Goal: Task Accomplishment & Management: Use online tool/utility

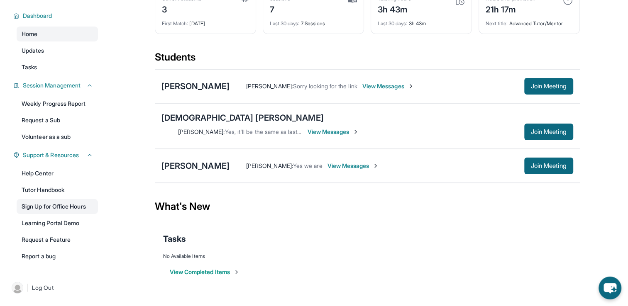
scroll to position [60, 0]
click at [188, 160] on div "[PERSON_NAME]" at bounding box center [195, 166] width 68 height 12
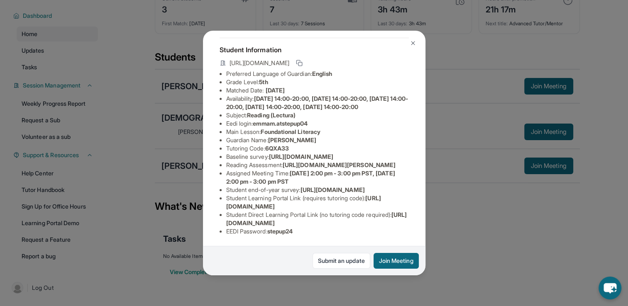
scroll to position [125, 0]
click at [415, 45] on img at bounding box center [413, 43] width 7 height 7
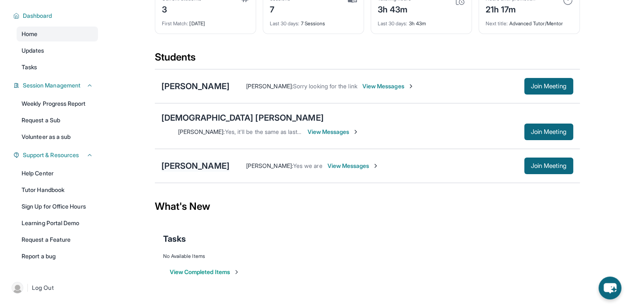
click at [209, 160] on div "[PERSON_NAME]" at bounding box center [195, 166] width 68 height 12
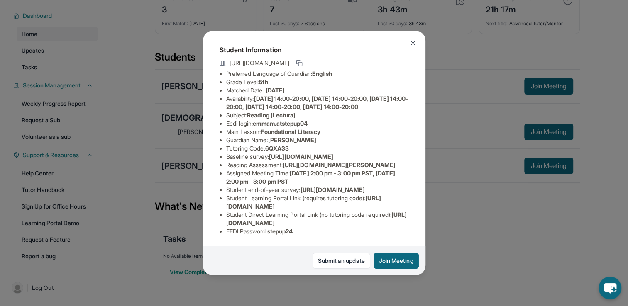
scroll to position [133, 0]
click at [384, 263] on button "Join Meeting" at bounding box center [396, 261] width 45 height 16
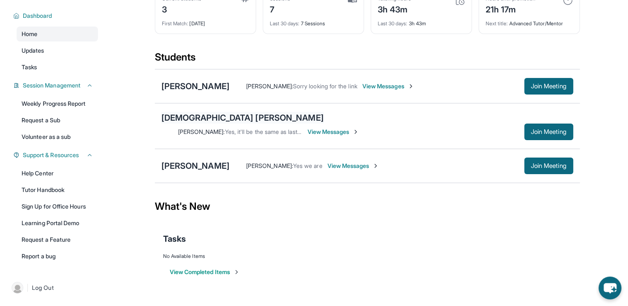
click at [202, 120] on div "[DEMOGRAPHIC_DATA] [PERSON_NAME]" at bounding box center [242, 118] width 162 height 12
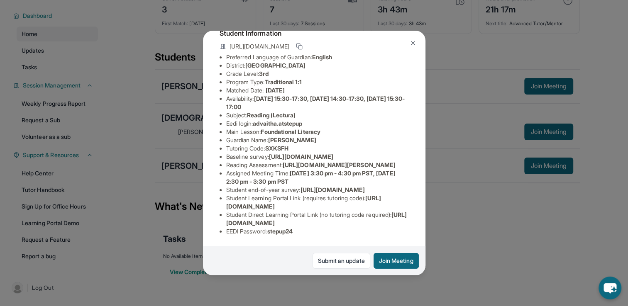
scroll to position [141, 0]
click at [377, 261] on button "Join Meeting" at bounding box center [396, 261] width 45 height 16
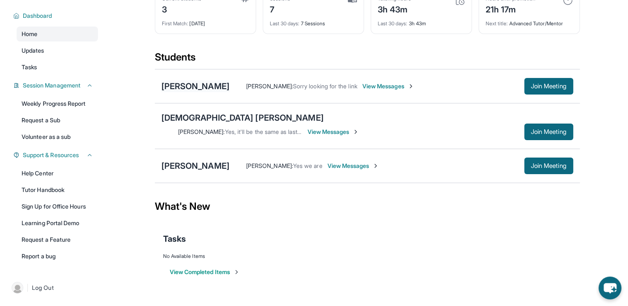
click at [210, 87] on div "[PERSON_NAME]" at bounding box center [195, 87] width 68 height 12
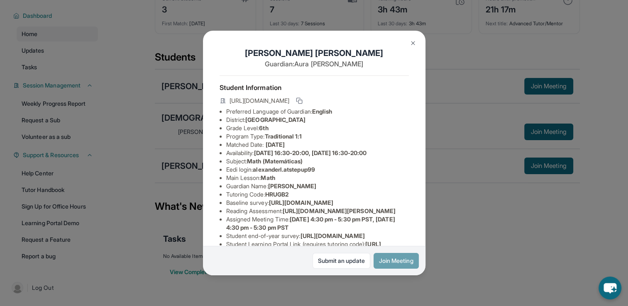
click at [389, 263] on button "Join Meeting" at bounding box center [396, 261] width 45 height 16
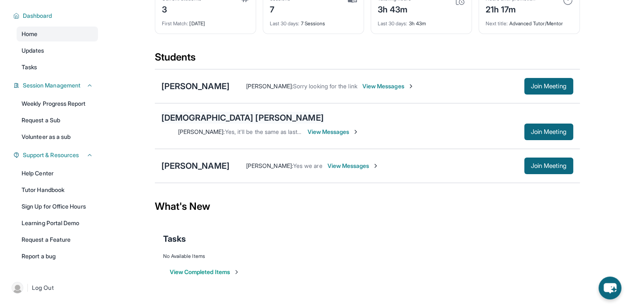
click at [189, 123] on div "[DEMOGRAPHIC_DATA] [PERSON_NAME]" at bounding box center [242, 118] width 162 height 12
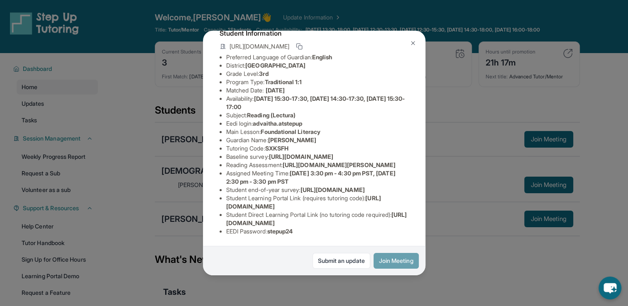
click at [382, 263] on button "Join Meeting" at bounding box center [396, 261] width 45 height 16
